Goal: Task Accomplishment & Management: Complete application form

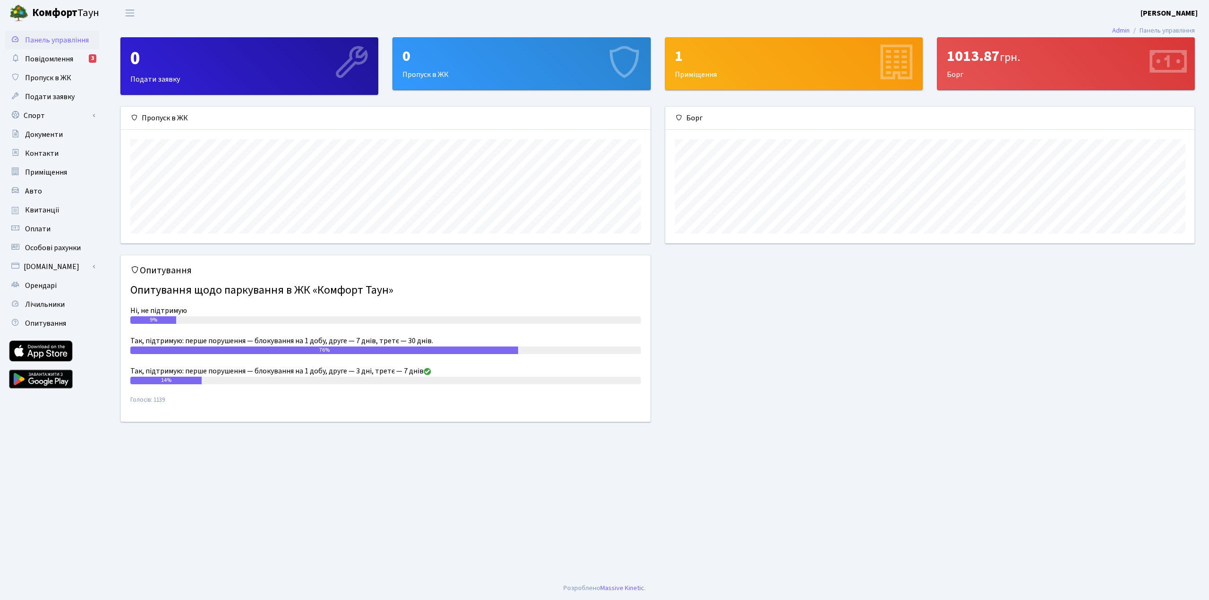
scroll to position [136, 529]
click at [61, 80] on span "Пропуск в ЖК" at bounding box center [48, 78] width 46 height 10
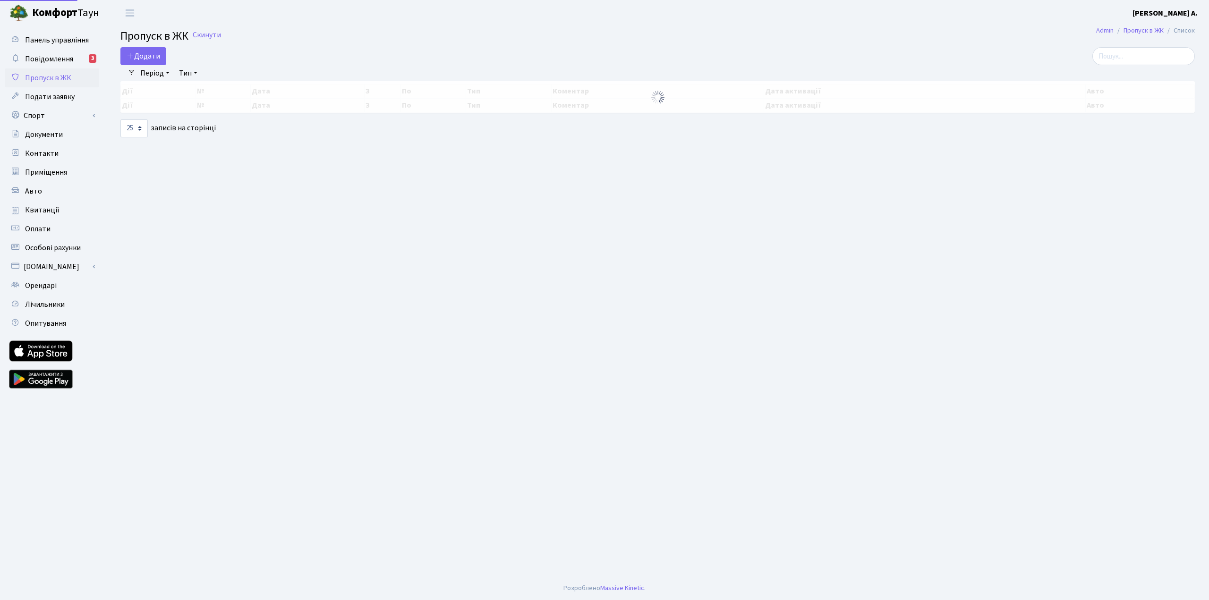
select select "25"
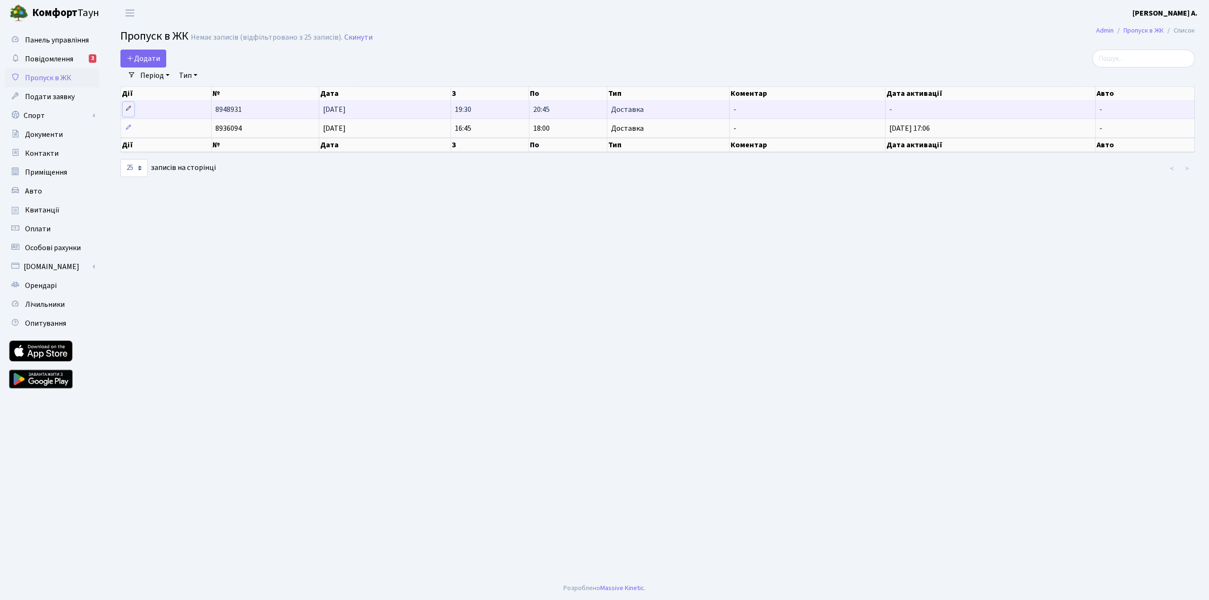
click at [125, 111] on link at bounding box center [128, 109] width 11 height 15
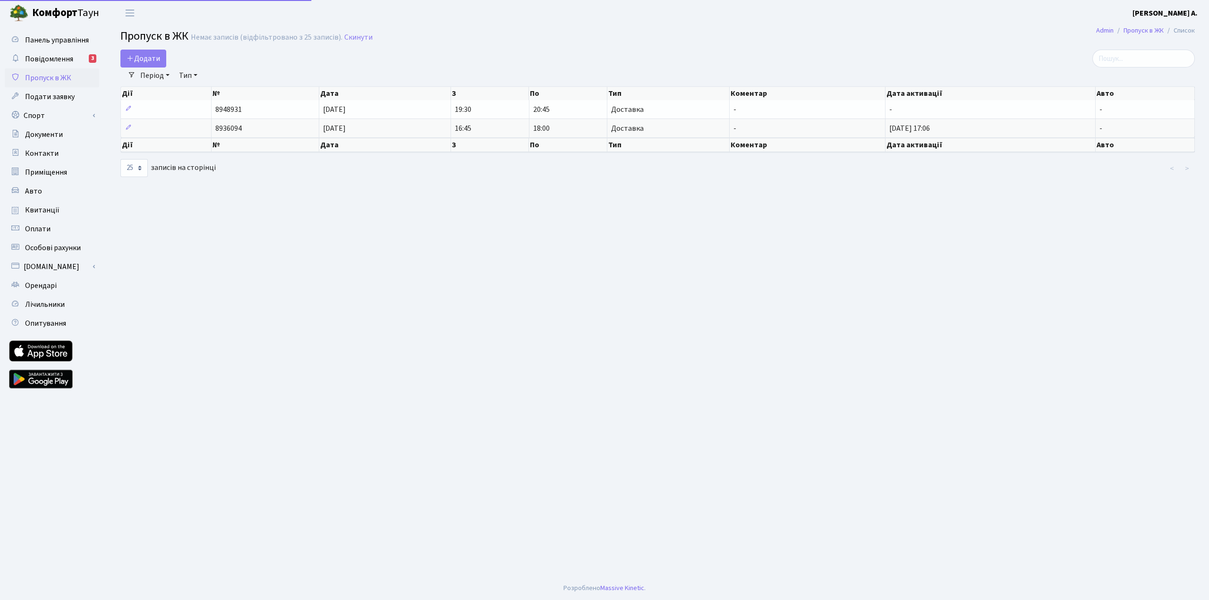
select select "25"
click at [44, 98] on span "Подати заявку" at bounding box center [50, 97] width 50 height 10
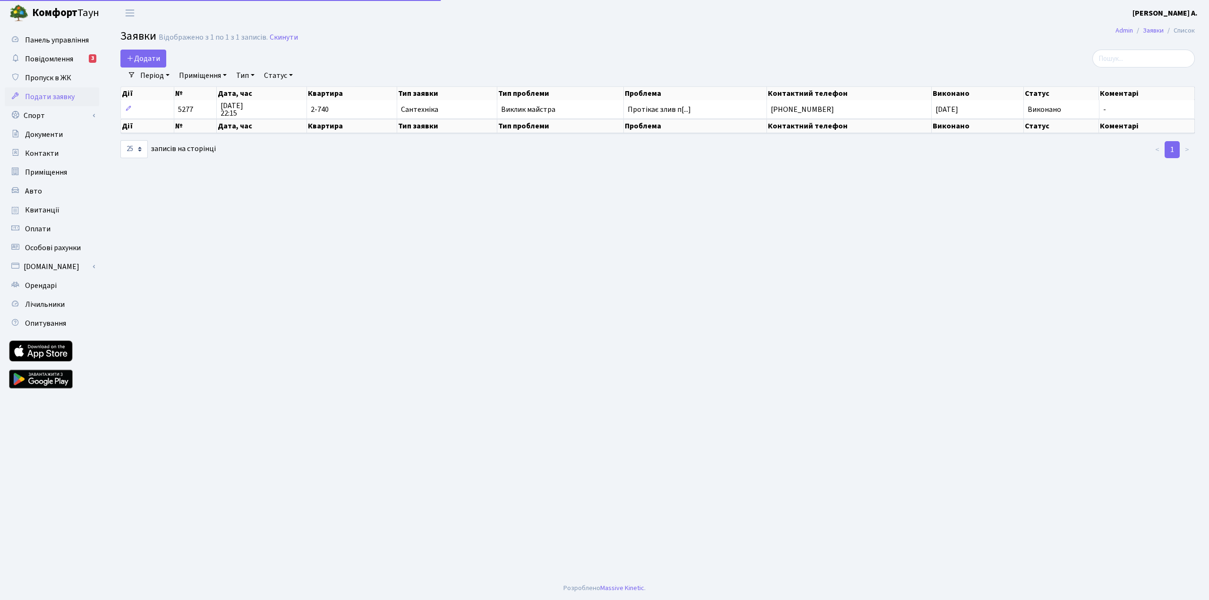
select select "25"
click at [47, 82] on span "Пропуск в ЖК" at bounding box center [48, 78] width 46 height 10
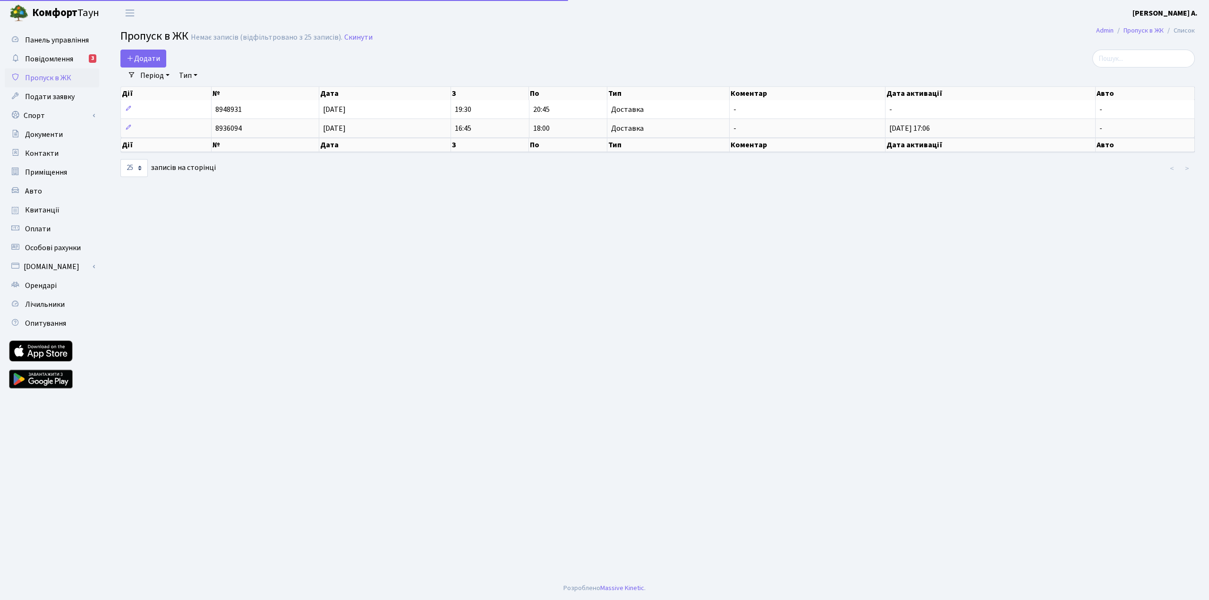
select select "25"
click at [81, 100] on link "Подати заявку" at bounding box center [52, 96] width 94 height 19
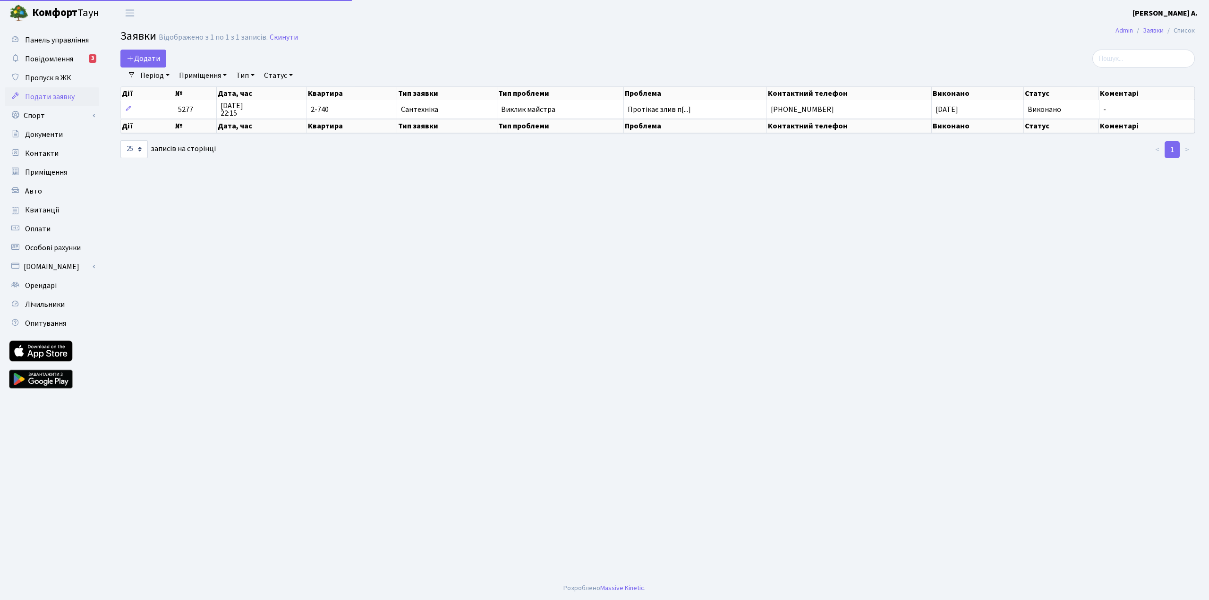
select select "25"
click at [40, 80] on span "Пропуск в ЖК" at bounding box center [48, 78] width 46 height 10
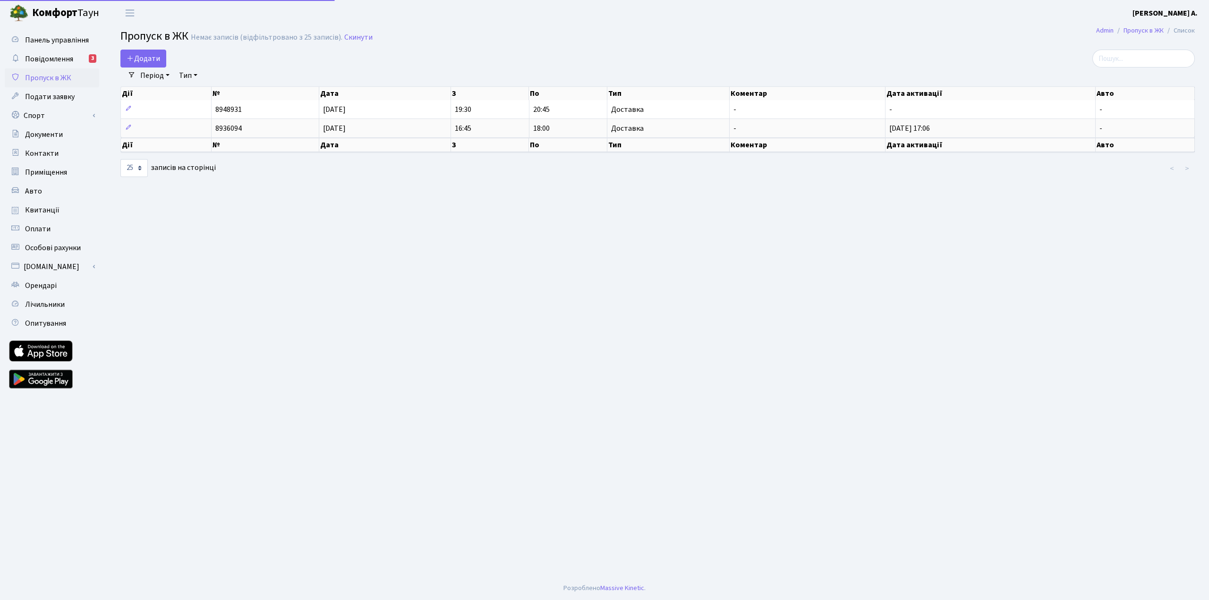
select select "25"
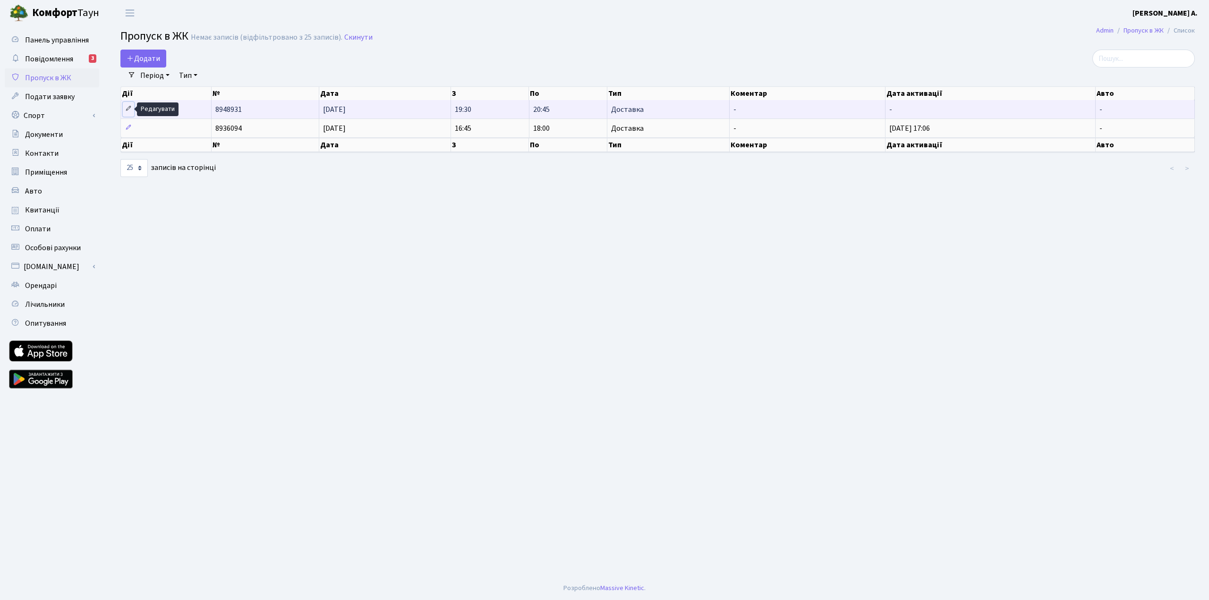
click at [130, 108] on icon at bounding box center [128, 108] width 7 height 7
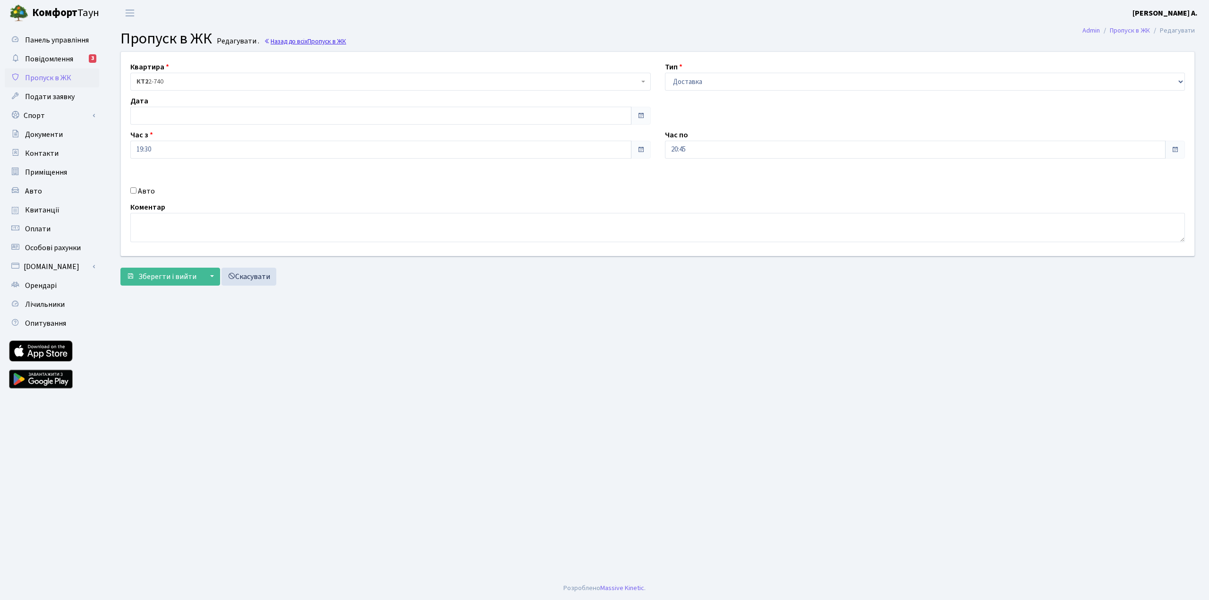
click at [310, 39] on span "Пропуск в ЖК" at bounding box center [326, 41] width 39 height 9
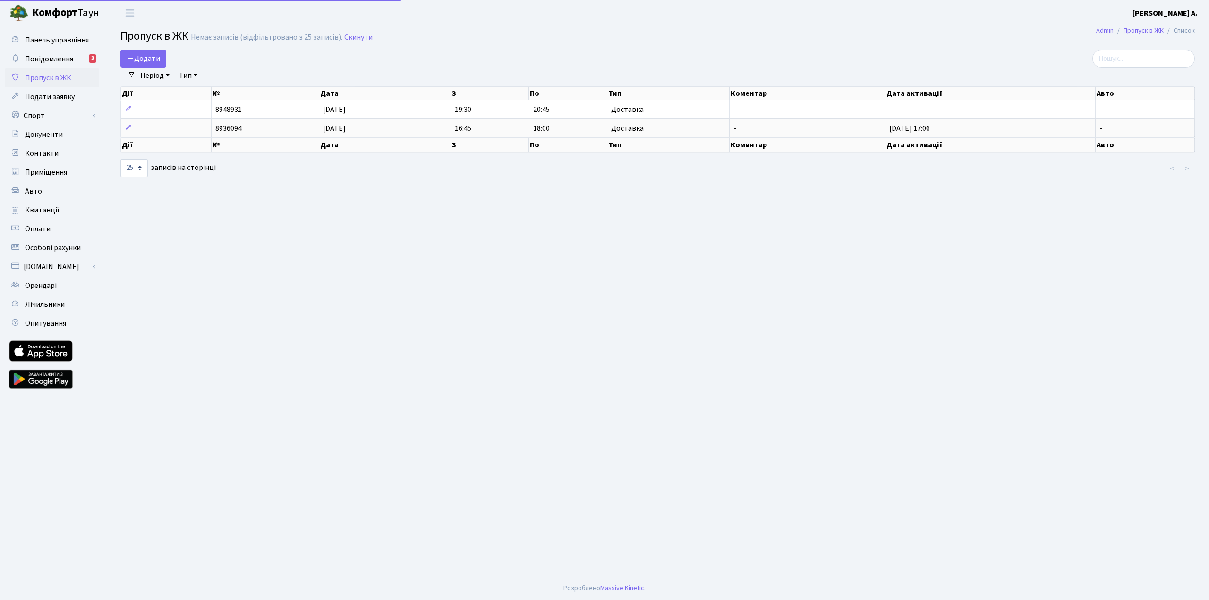
select select "25"
click at [151, 60] on span "Додати" at bounding box center [144, 58] width 34 height 10
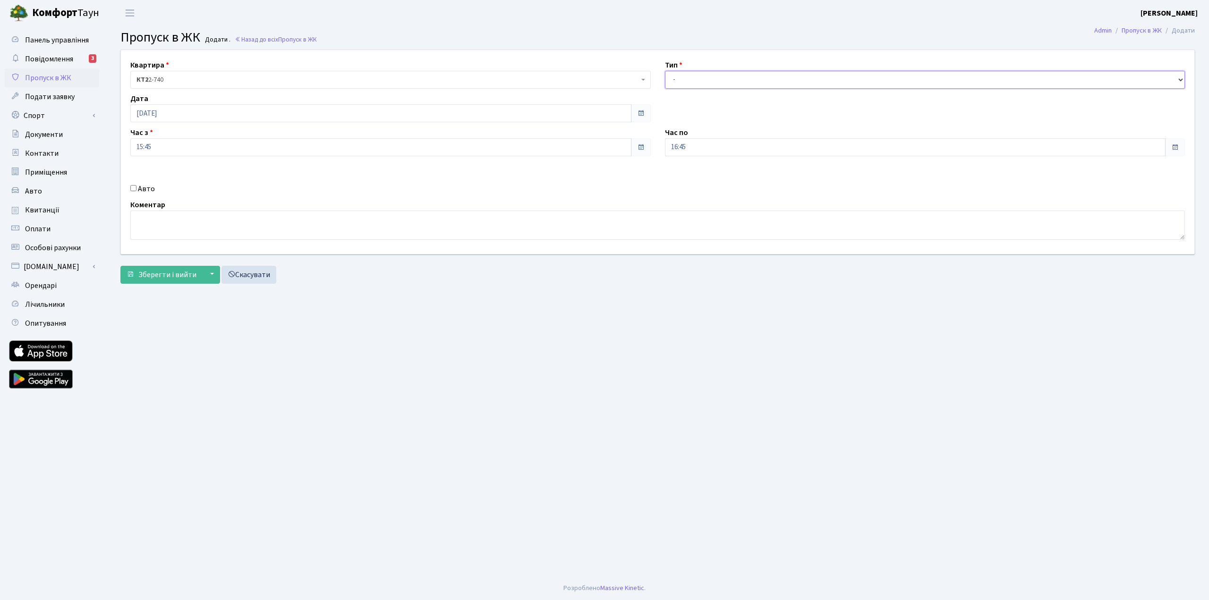
click at [702, 78] on select "- Доставка Таксі Гості Сервіс" at bounding box center [925, 80] width 520 height 18
select select "1"
click at [665, 71] on select "- Доставка Таксі Гості Сервіс" at bounding box center [925, 80] width 520 height 18
click at [713, 157] on div "Квартира <b>КТ2</b>&nbsp;&nbsp;&nbsp;2-740 КТ2 2-740 Тип - Доставка Таксі Гості…" at bounding box center [658, 152] width 1088 height 204
click at [714, 150] on input "16:45" at bounding box center [915, 147] width 501 height 18
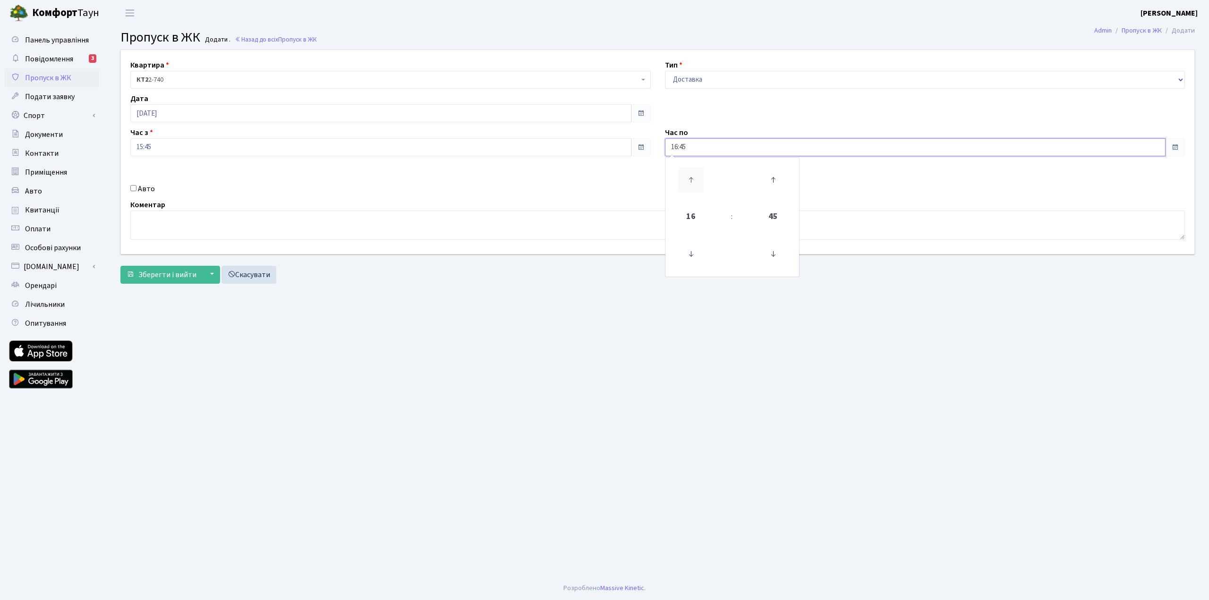
click at [696, 177] on icon at bounding box center [691, 180] width 26 height 26
type input "17:45"
click at [591, 172] on div "Квартира <b>КТ2</b>&nbsp;&nbsp;&nbsp;2-740 КТ2 2-740 Тип - Доставка Таксі Гості…" at bounding box center [658, 152] width 1088 height 204
click at [169, 278] on span "Зберегти і вийти" at bounding box center [167, 275] width 58 height 10
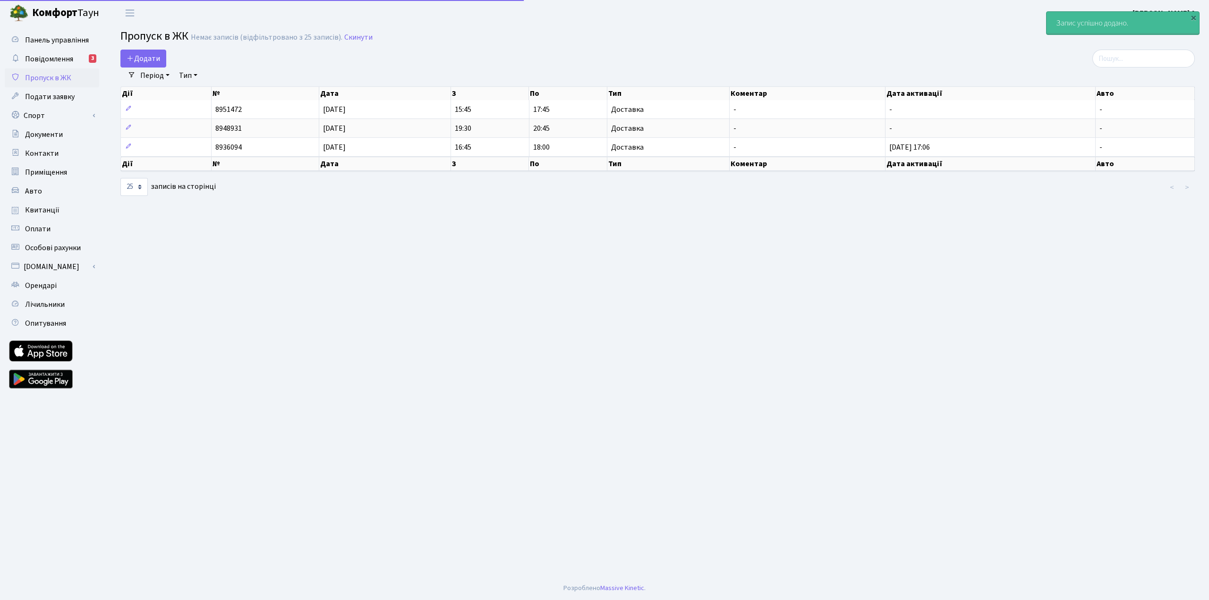
select select "25"
